Goal: Check status: Check status

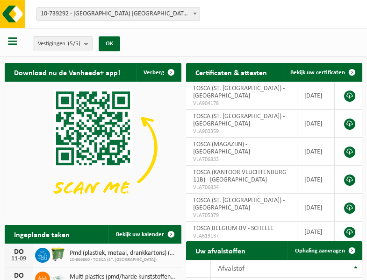
click at [195, 14] on b at bounding box center [195, 14] width 4 height 2
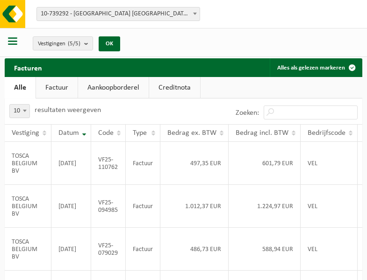
click at [195, 14] on b at bounding box center [195, 14] width 4 height 2
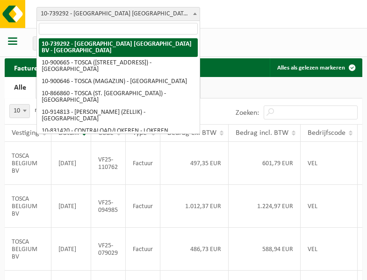
select select "119212"
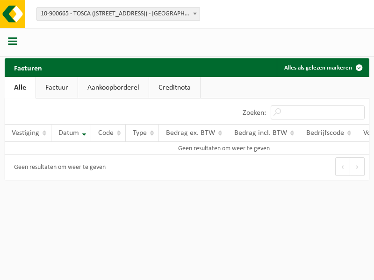
click at [195, 14] on b at bounding box center [195, 14] width 4 height 2
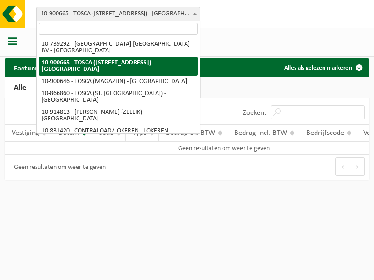
select select "119209"
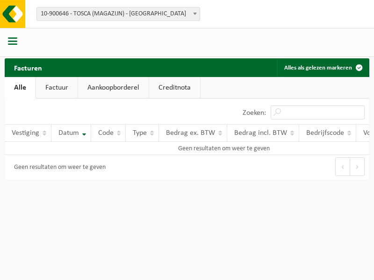
click at [195, 14] on b at bounding box center [195, 14] width 4 height 2
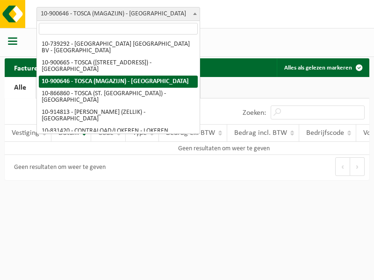
select select "103057"
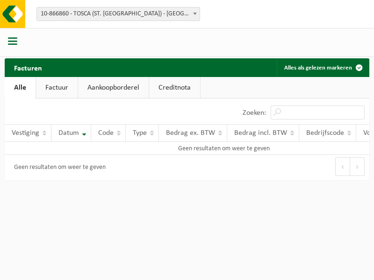
click at [195, 14] on b at bounding box center [195, 14] width 4 height 2
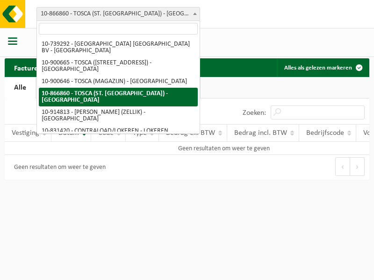
select select "126716"
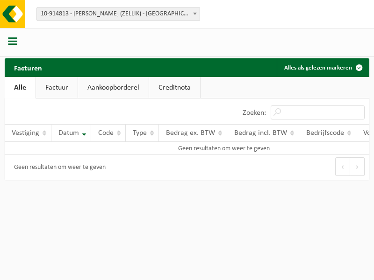
click at [195, 14] on b at bounding box center [195, 14] width 4 height 2
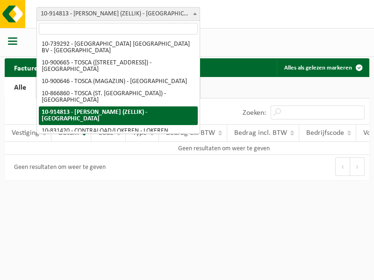
select select "88625"
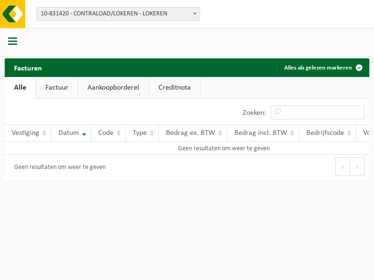
click at [195, 14] on b at bounding box center [195, 14] width 4 height 2
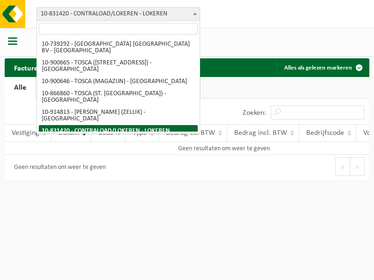
select select "99558"
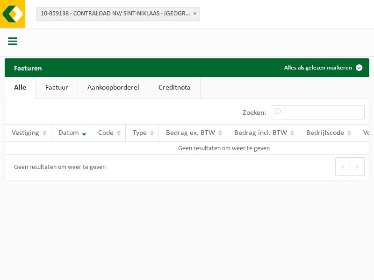
click at [195, 14] on b at bounding box center [195, 14] width 4 height 2
